Goal: Task Accomplishment & Management: Manage account settings

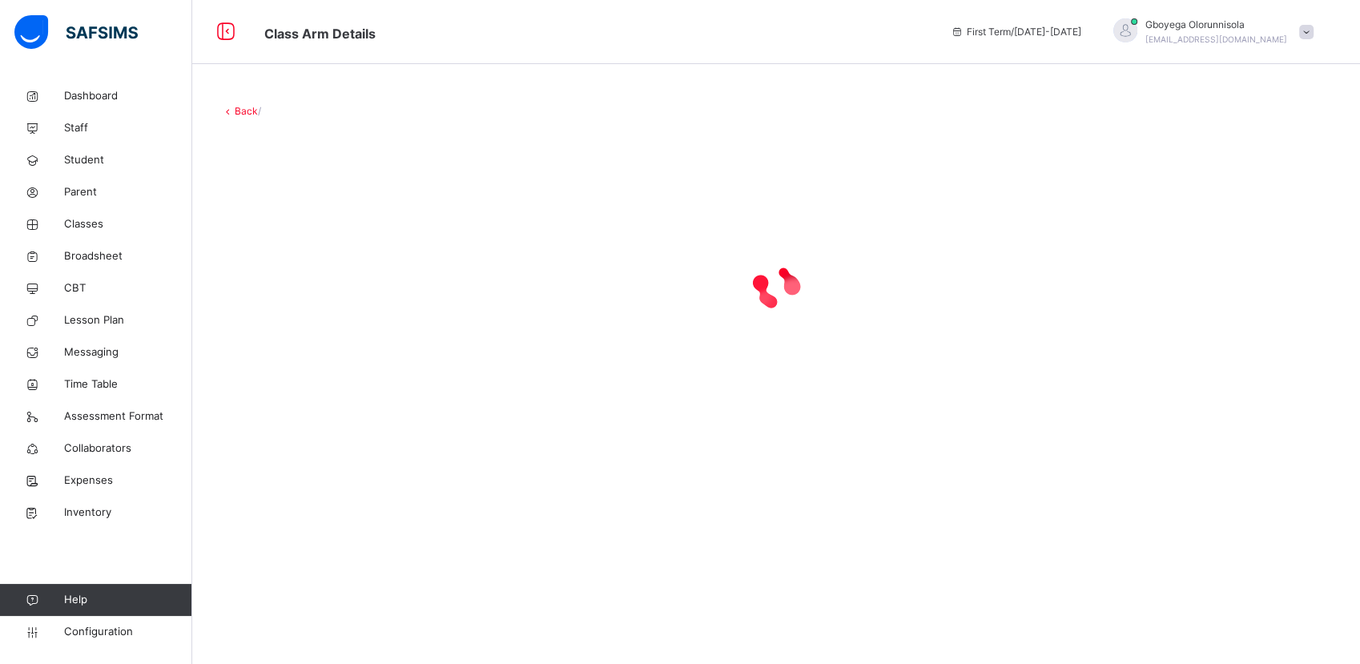
click at [243, 111] on link "Back" at bounding box center [246, 111] width 23 height 12
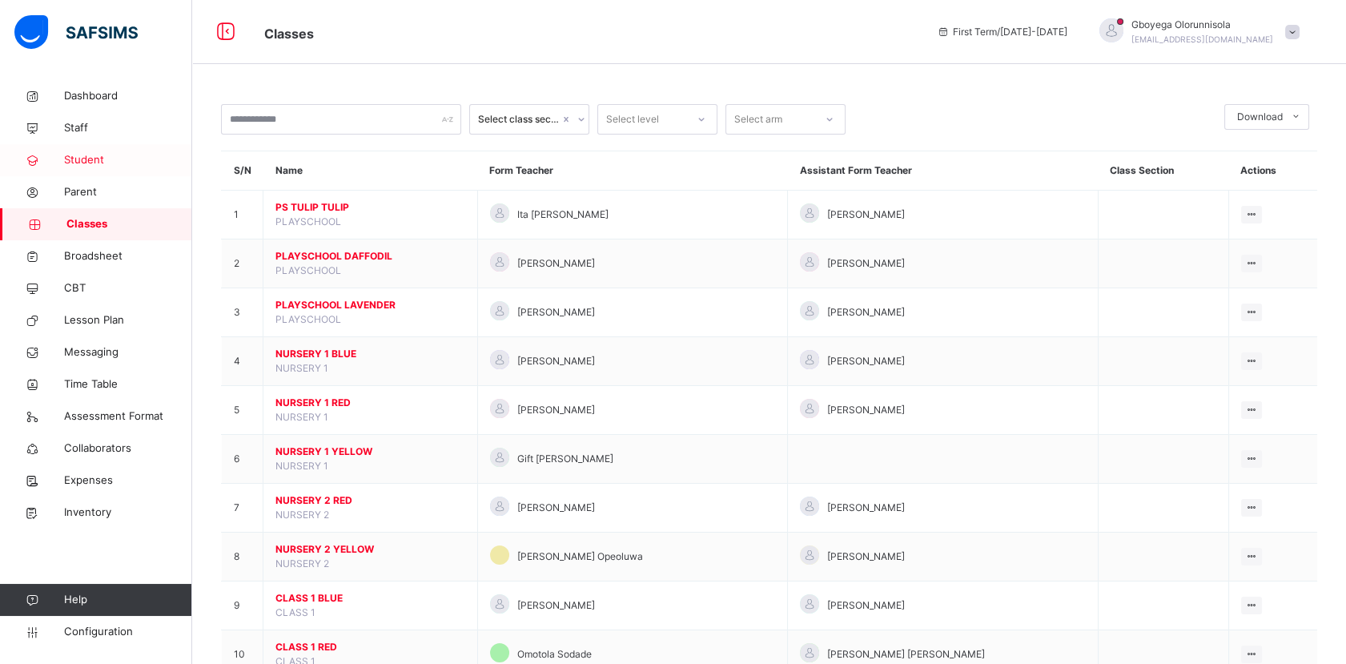
click at [83, 153] on span "Student" at bounding box center [128, 160] width 128 height 16
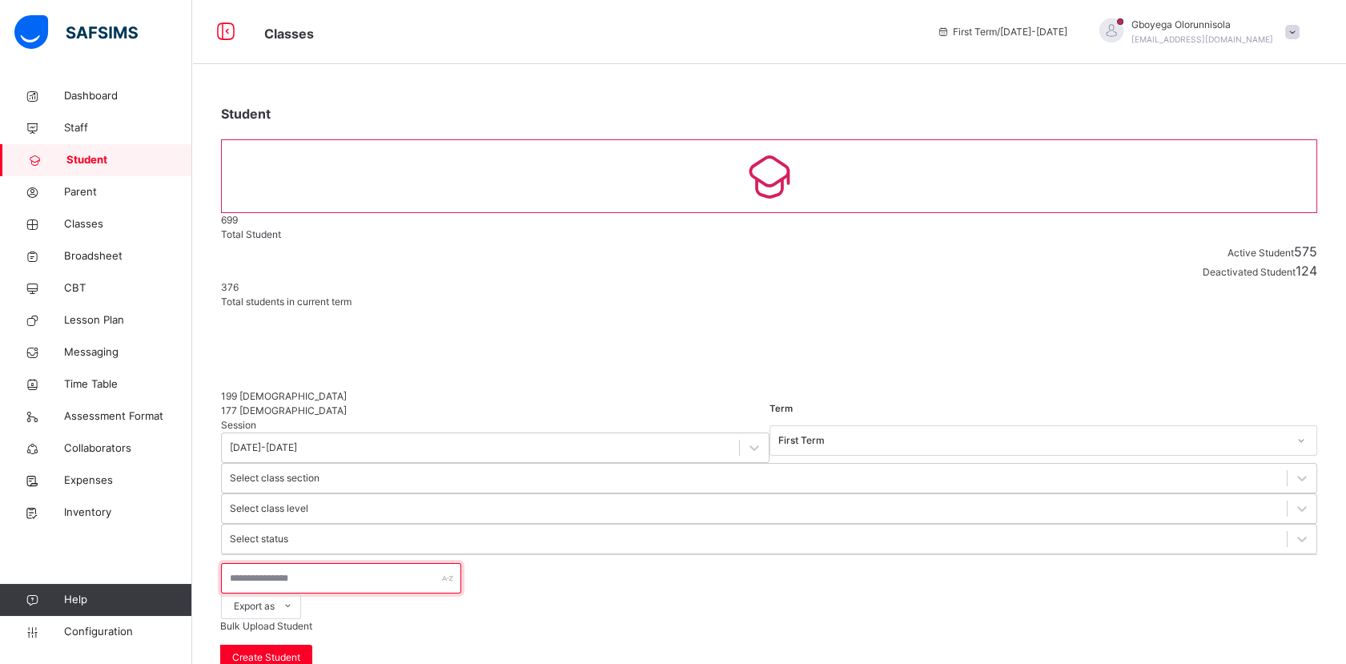
click at [294, 563] on input "text" at bounding box center [341, 578] width 240 height 30
paste input "******"
type input "******"
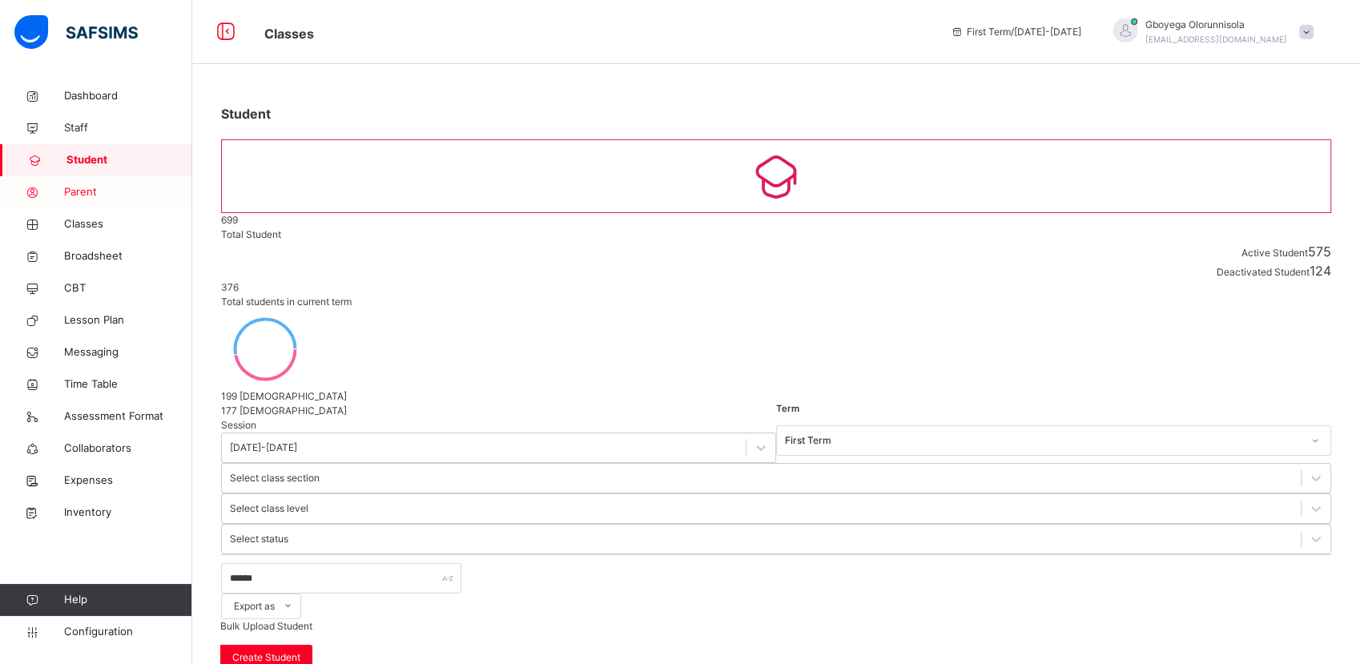
click at [88, 194] on span "Parent" at bounding box center [128, 192] width 128 height 16
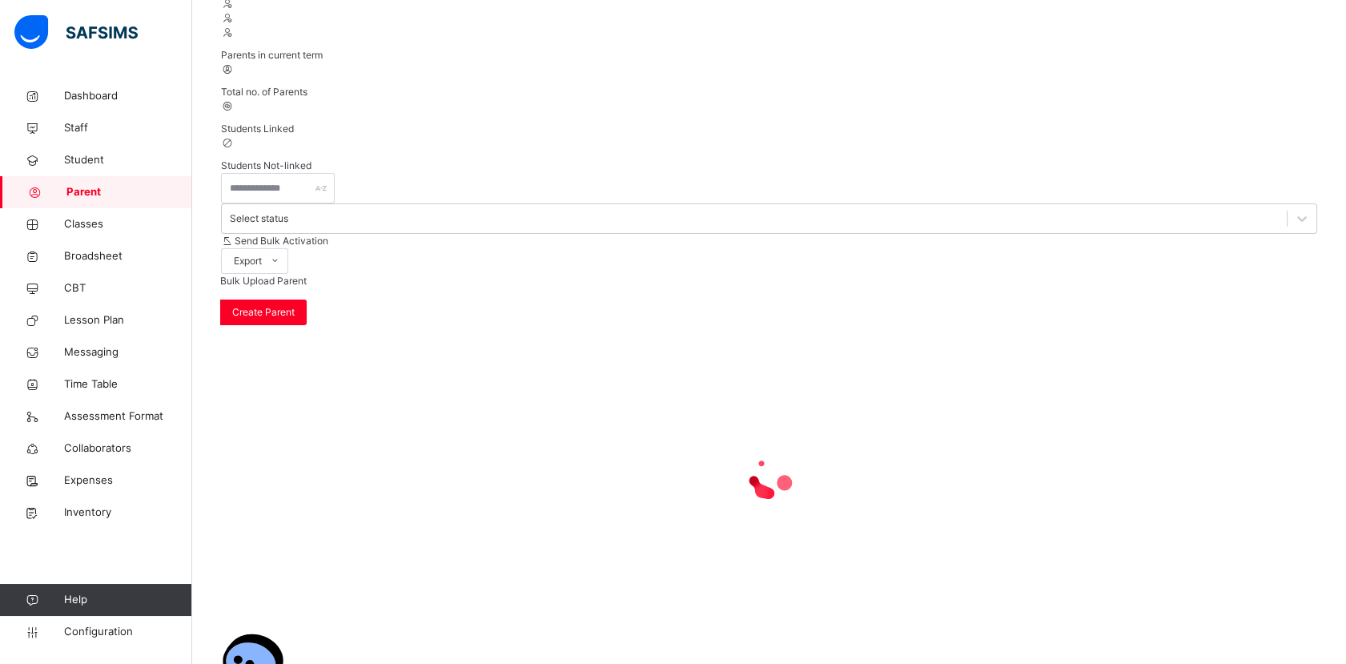
scroll to position [23, 0]
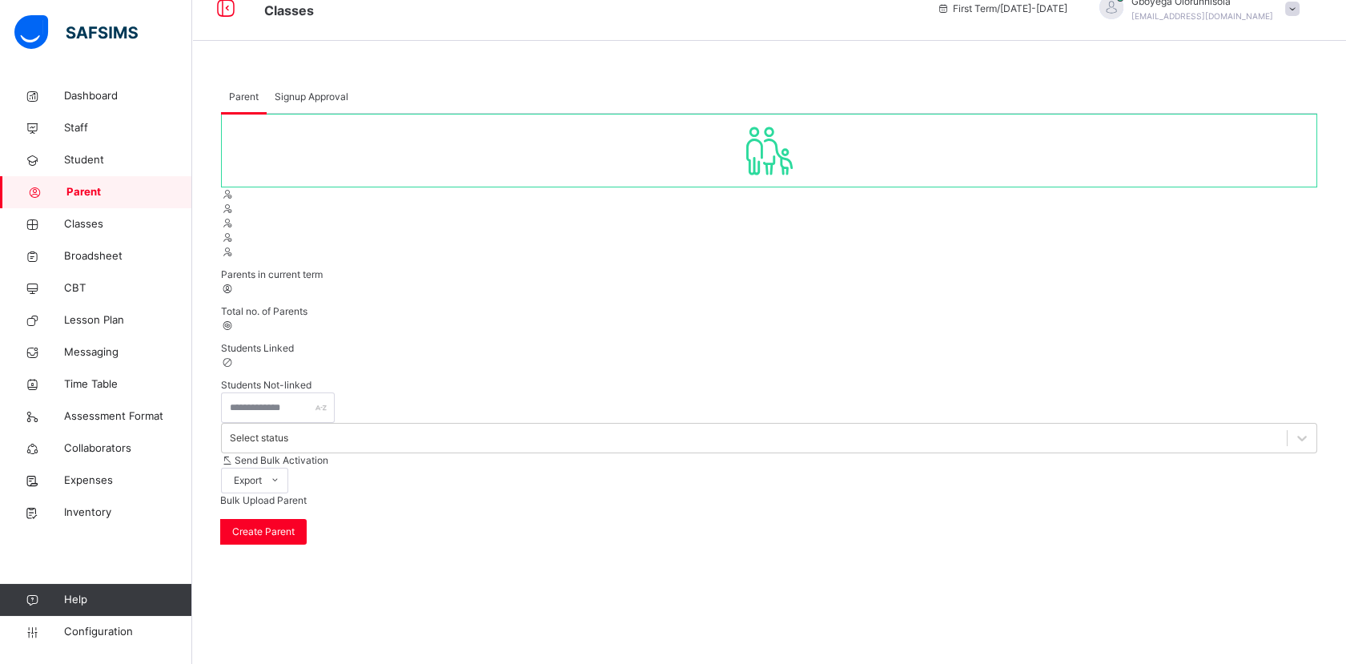
click at [324, 96] on span "Signup Approval" at bounding box center [312, 97] width 74 height 14
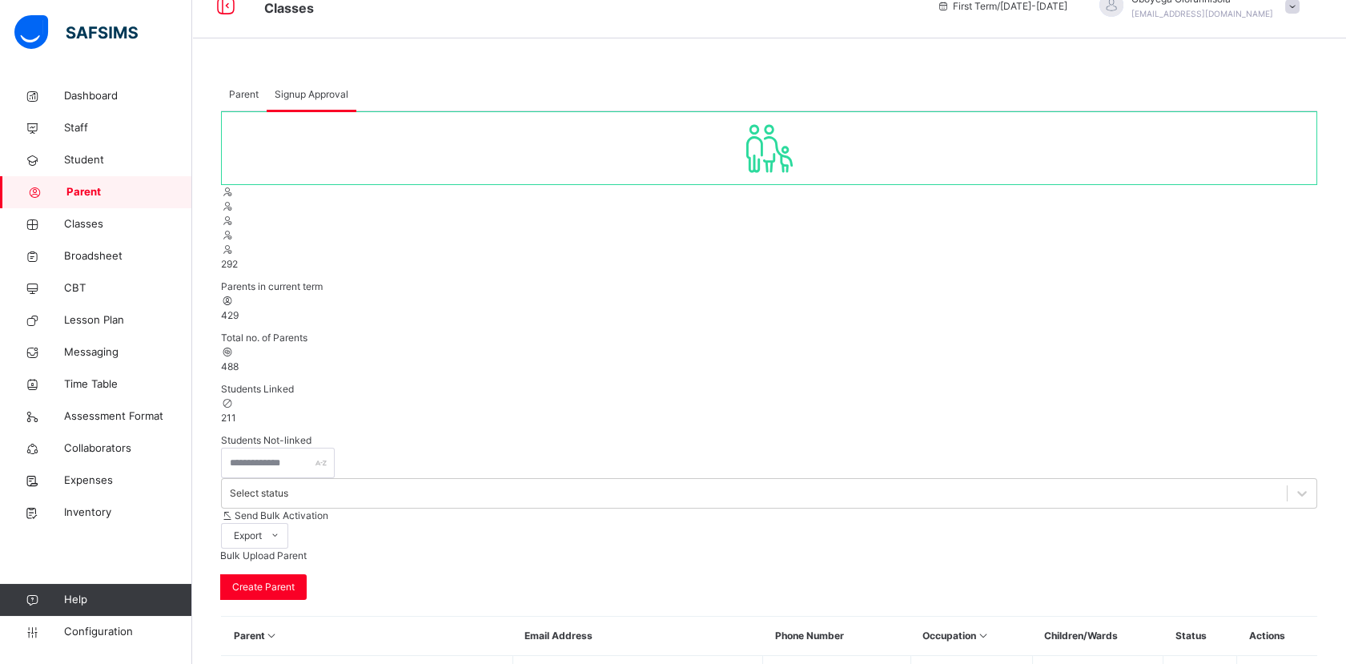
scroll to position [0, 0]
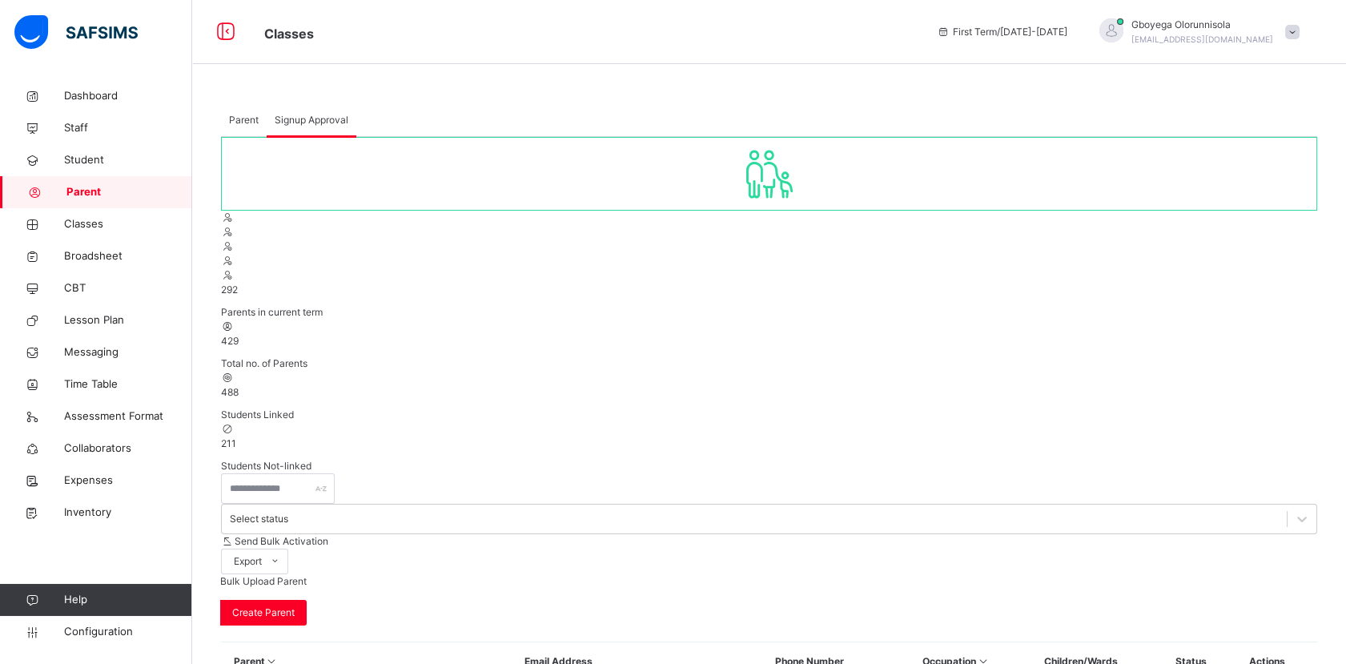
drag, startPoint x: 788, startPoint y: 210, endPoint x: 1054, endPoint y: 205, distance: 265.9
copy b "[DOMAIN_NAME] /sign-up-parent"
